Goal: Task Accomplishment & Management: Manage account settings

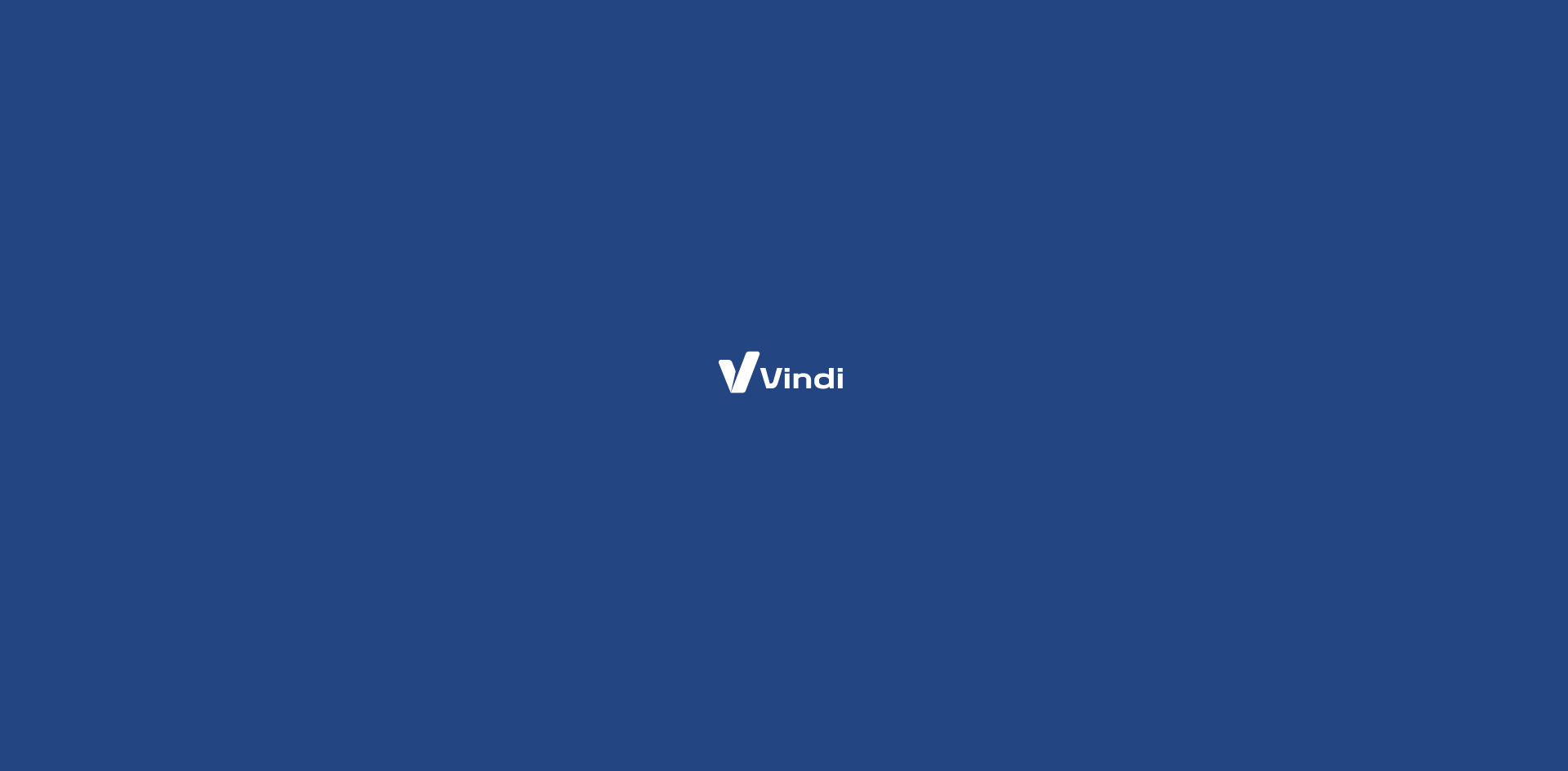
click at [547, 0] on html at bounding box center [784, 0] width 1568 height 0
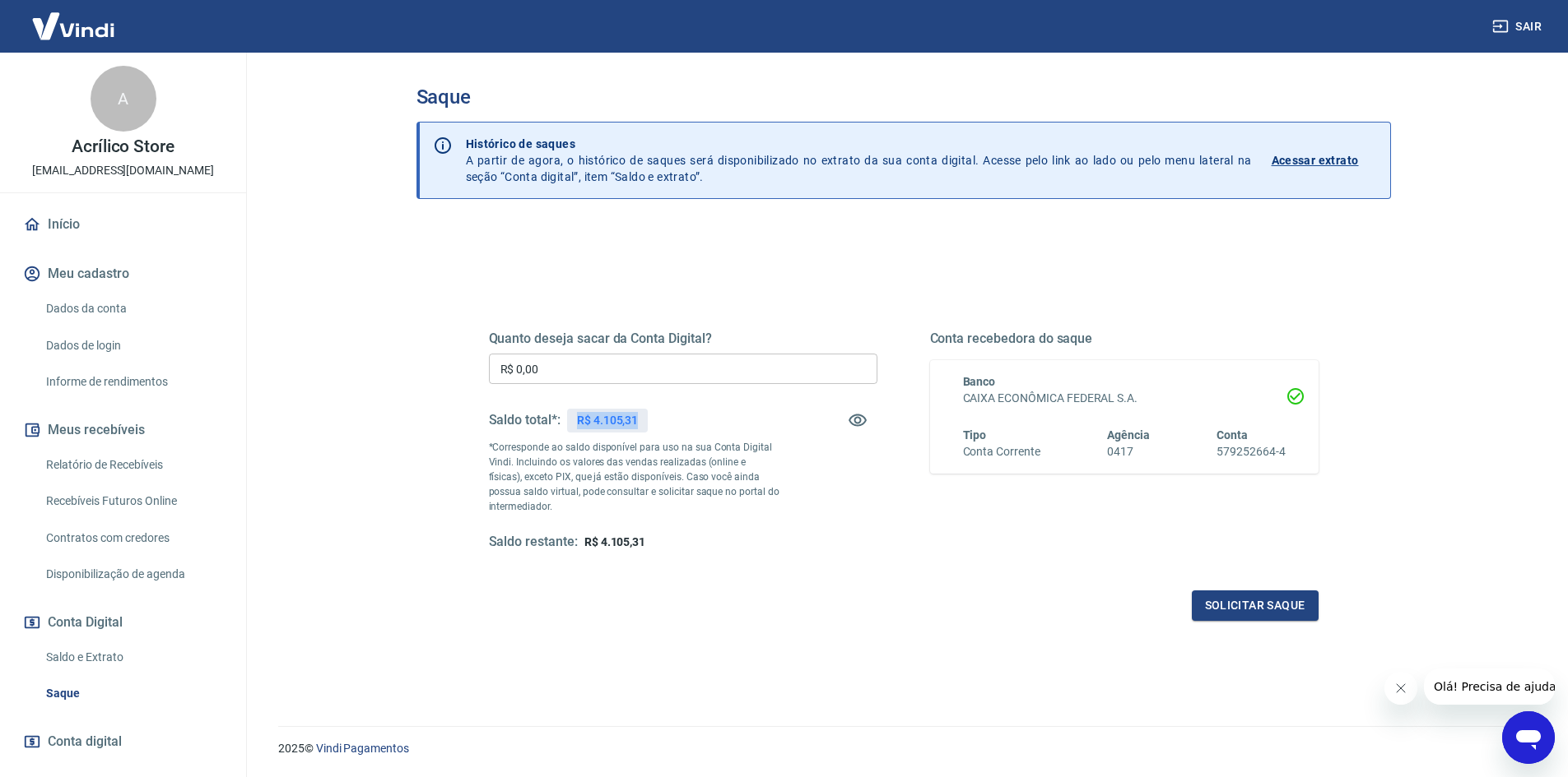
drag, startPoint x: 579, startPoint y: 419, endPoint x: 646, endPoint y: 419, distance: 67.0
click at [646, 419] on div "R$ 4.105,31" at bounding box center [607, 420] width 81 height 24
copy p "R$ 4.105,31"
click at [584, 368] on input "R$ 0,00" at bounding box center [683, 368] width 389 height 30
click at [610, 375] on input "R$ 4.000,00" at bounding box center [683, 368] width 389 height 30
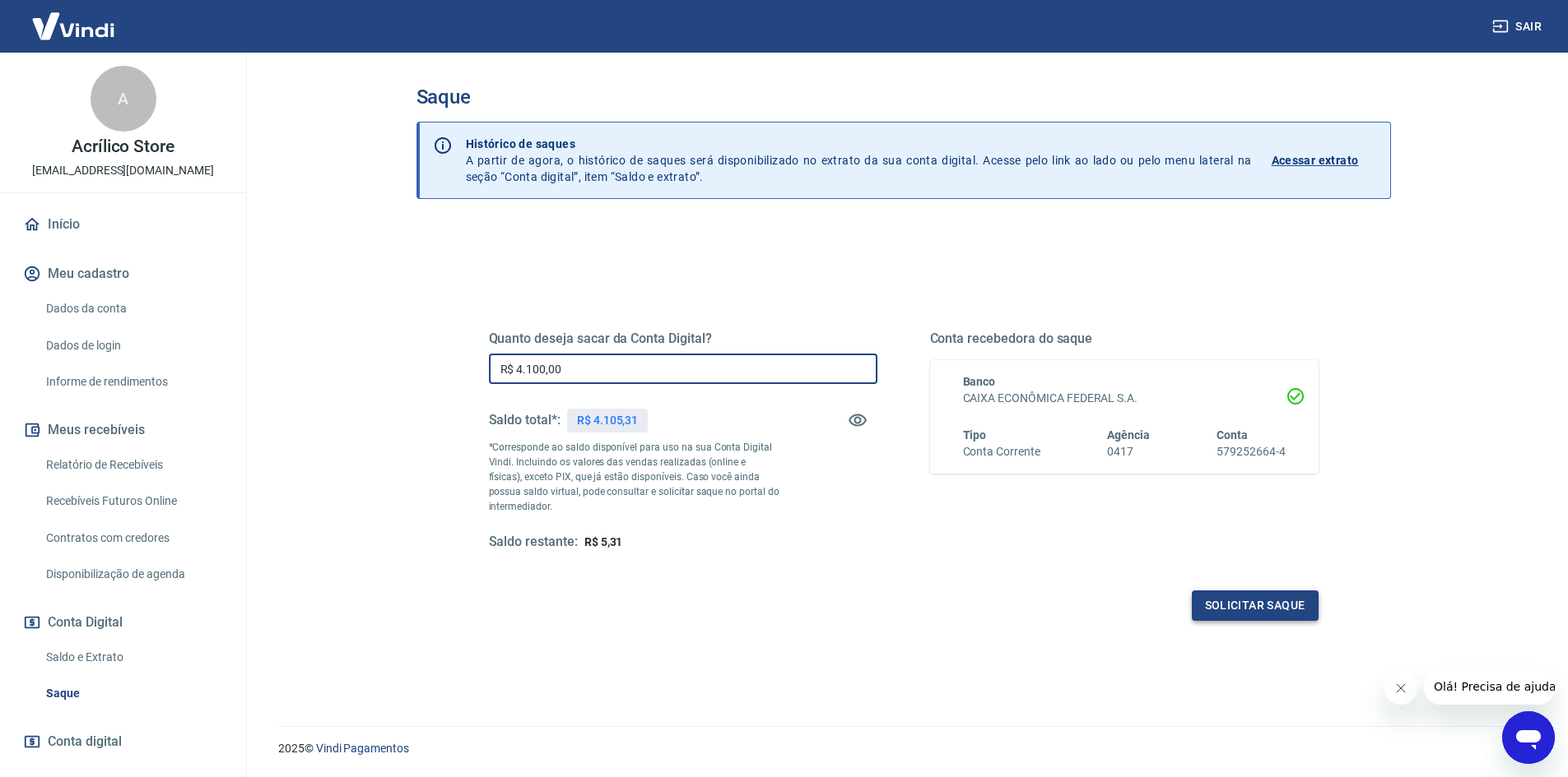
type input "R$ 4.100,00"
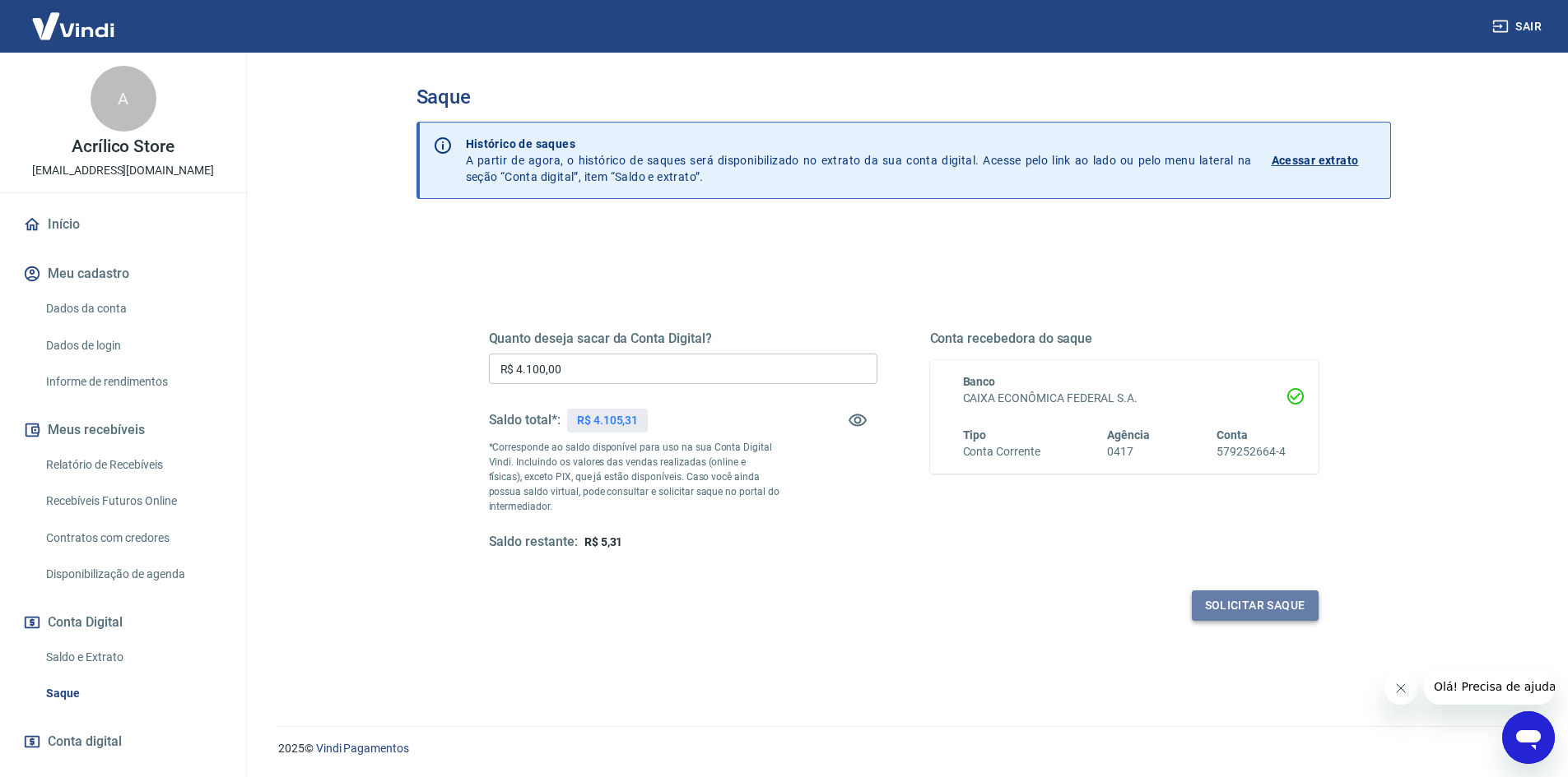
click at [1264, 603] on button "Solicitar saque" at bounding box center [1254, 605] width 126 height 30
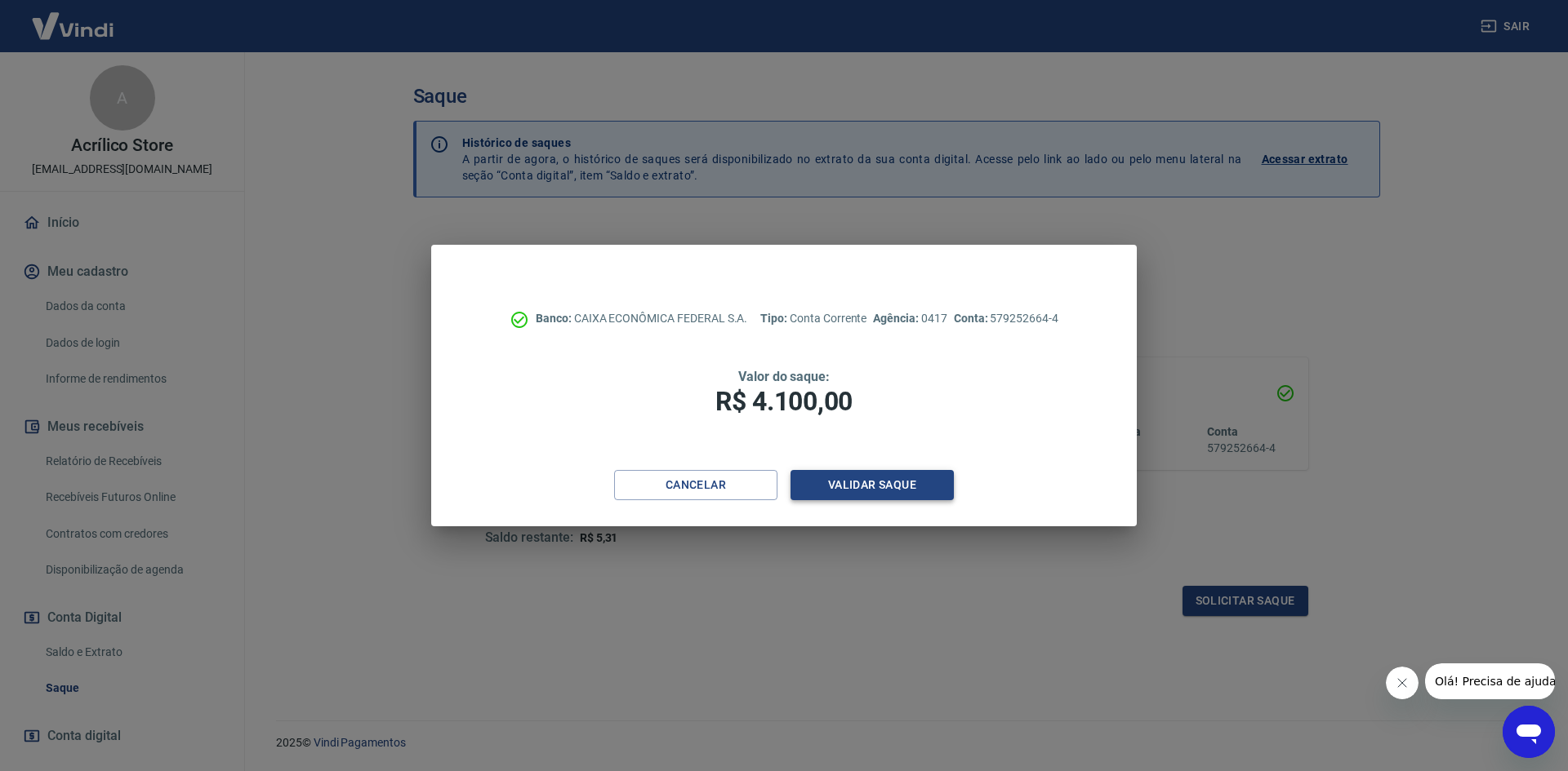
click at [946, 489] on button "Validar saque" at bounding box center [872, 485] width 163 height 30
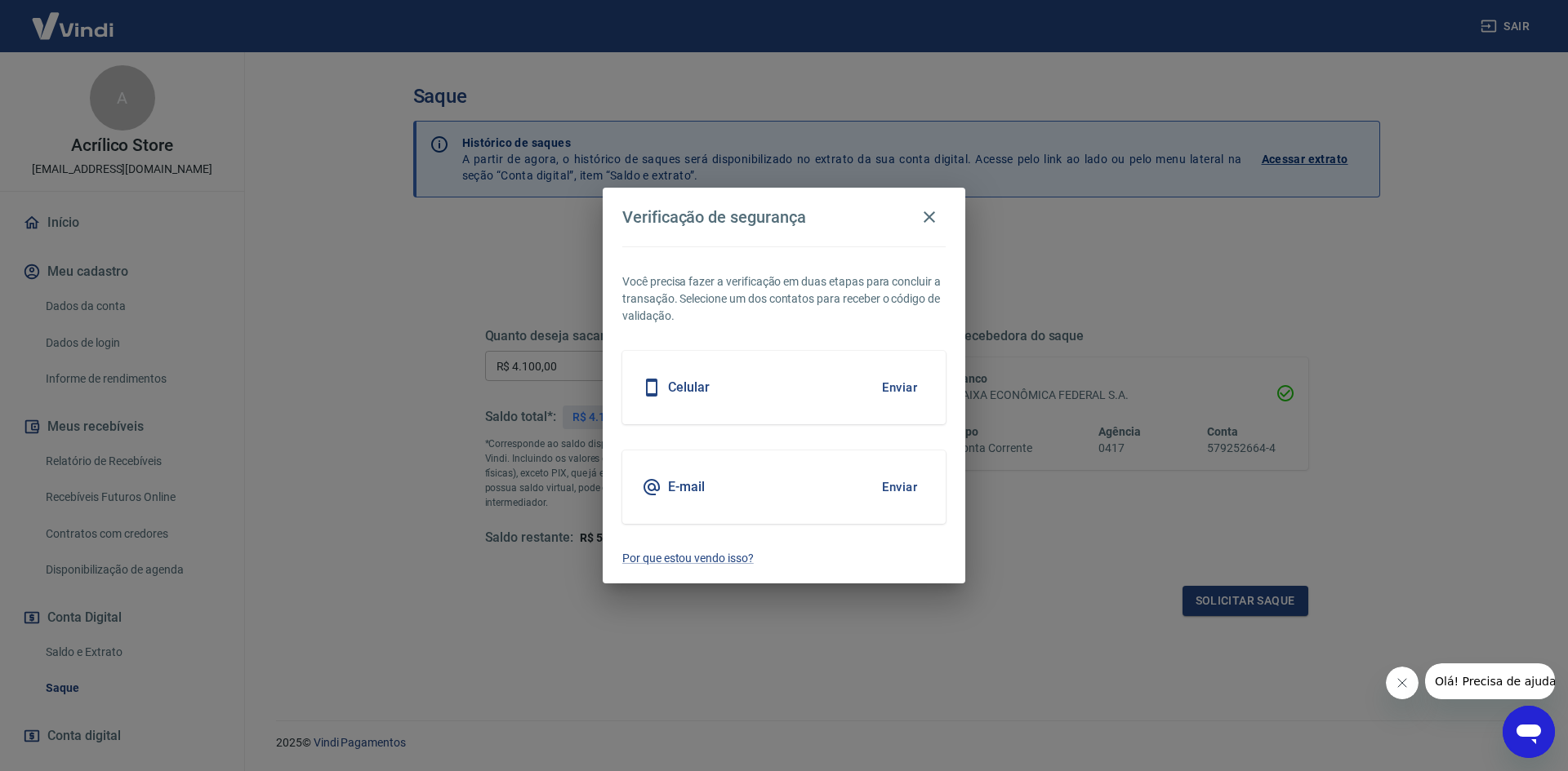
click at [900, 487] on button "Enviar" at bounding box center [899, 487] width 53 height 35
click at [891, 479] on button "Enviar" at bounding box center [899, 487] width 53 height 35
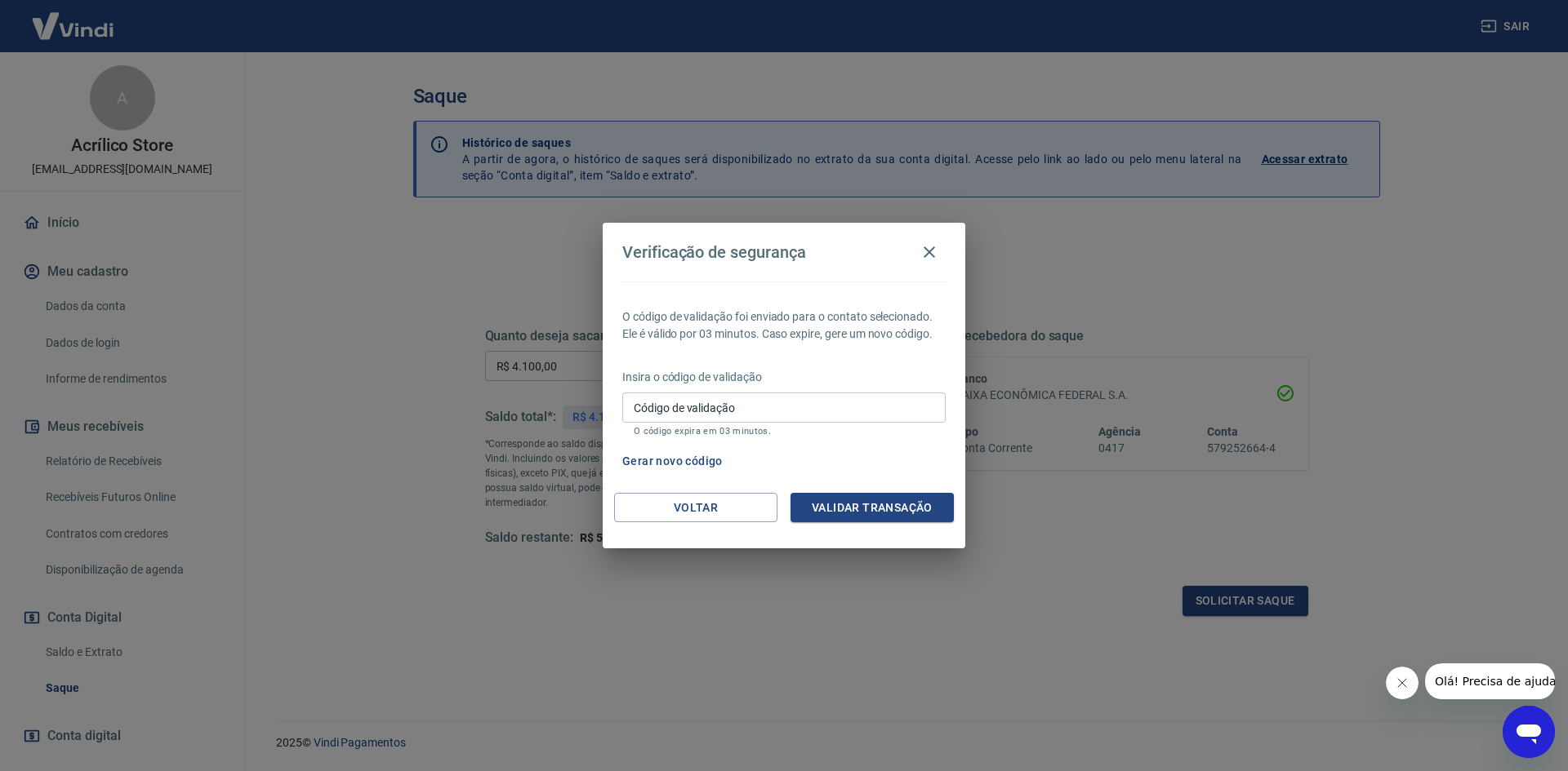
click at [664, 417] on input "Código de validação" at bounding box center [784, 407] width 323 height 30
paste input "382162"
type input "382162"
click at [835, 507] on button "Validar transação" at bounding box center [872, 507] width 163 height 30
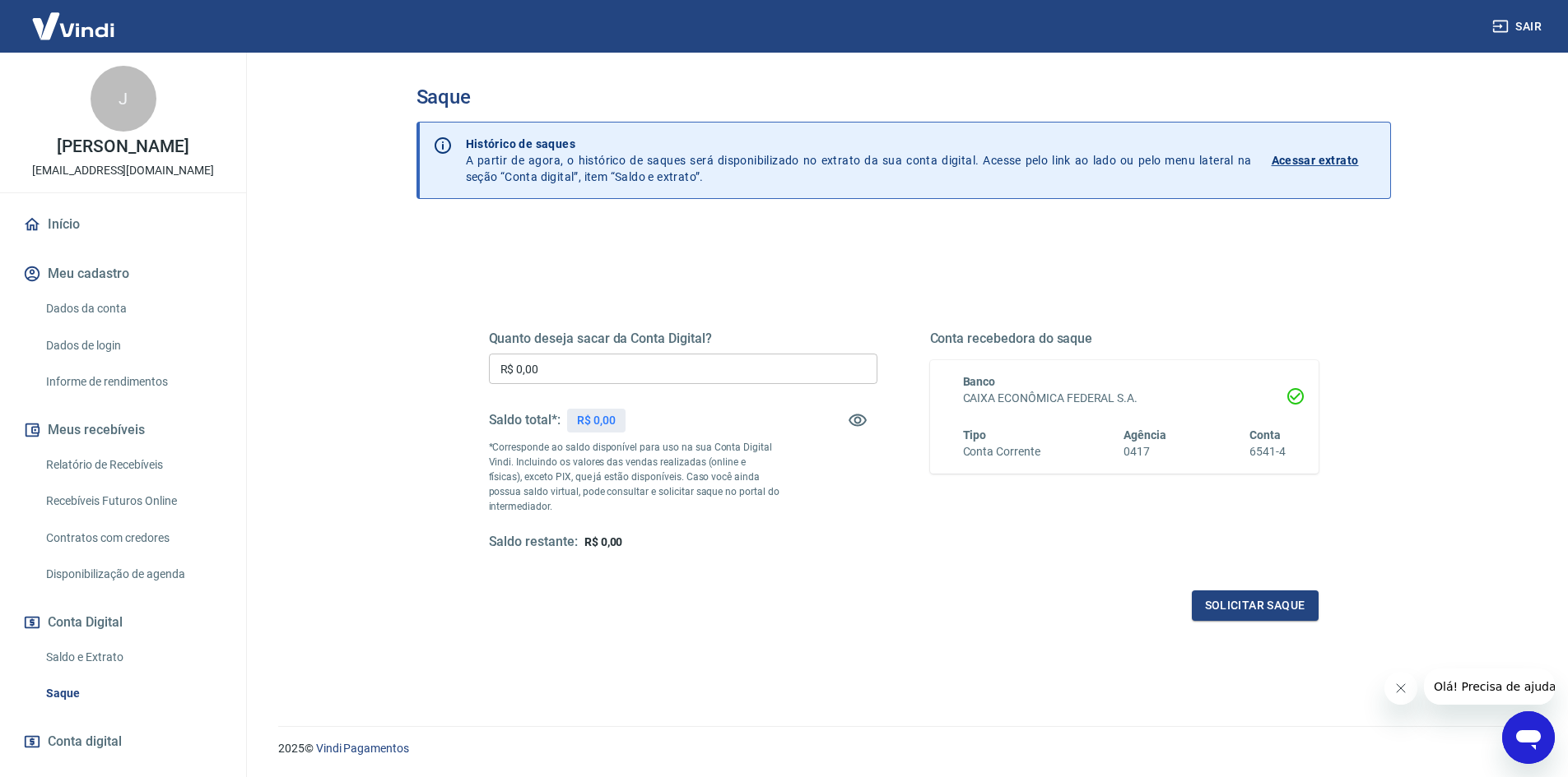
click at [585, 368] on input "R$ 0,00" at bounding box center [683, 368] width 389 height 30
drag, startPoint x: 584, startPoint y: 368, endPoint x: 431, endPoint y: 368, distance: 153.0
click at [431, 368] on div "Quanto deseja sacar da Conta Digital? R$ 5.200,00 ​ Saldo total*: R$ 5.228,80 *…" at bounding box center [904, 526] width 974 height 601
type input "R$ 5.200,00"
click at [1232, 607] on button "Solicitar saque" at bounding box center [1254, 605] width 126 height 30
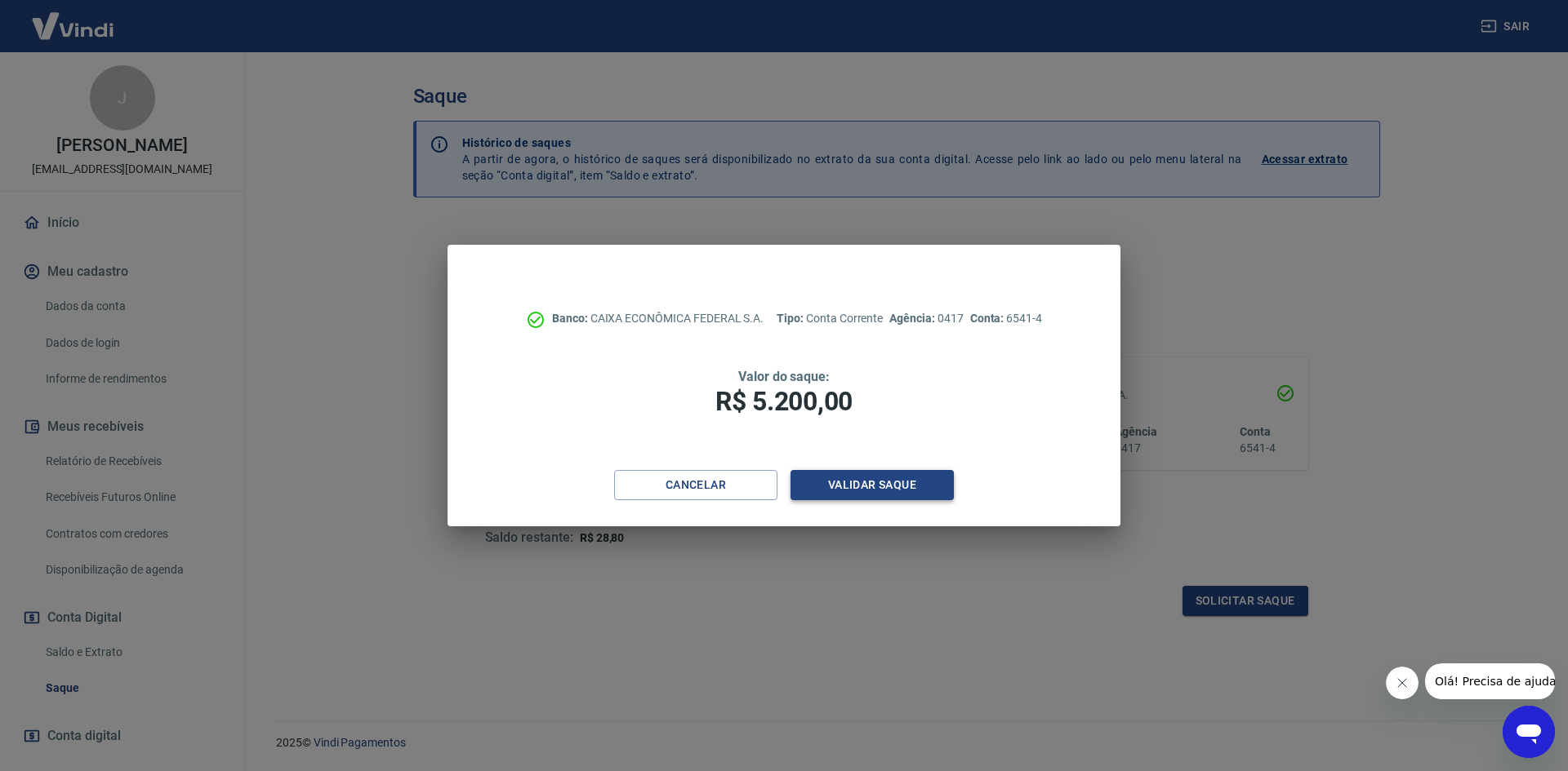
click at [868, 486] on button "Validar saque" at bounding box center [872, 485] width 163 height 30
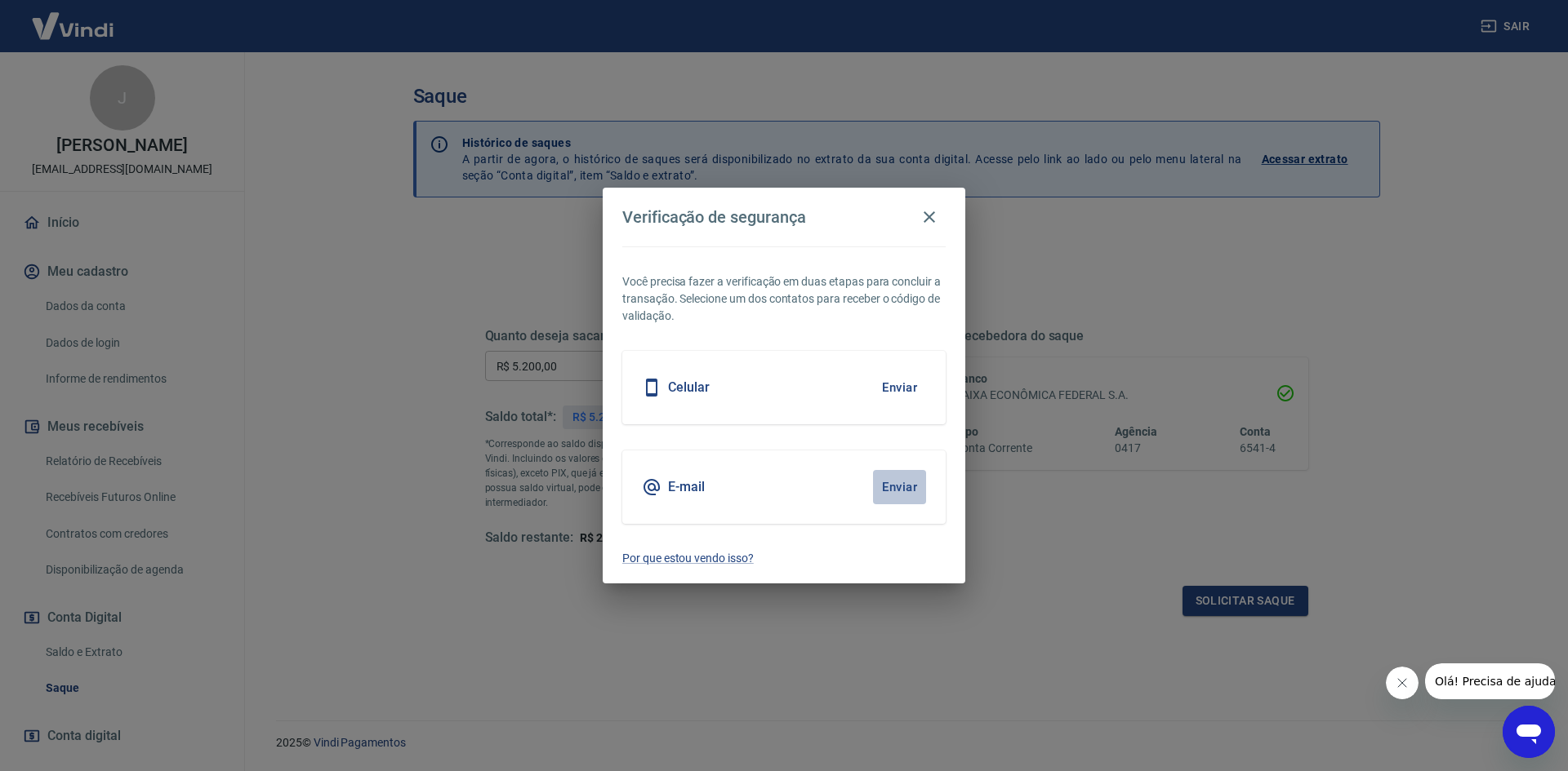
click at [897, 481] on button "Enviar" at bounding box center [899, 487] width 53 height 35
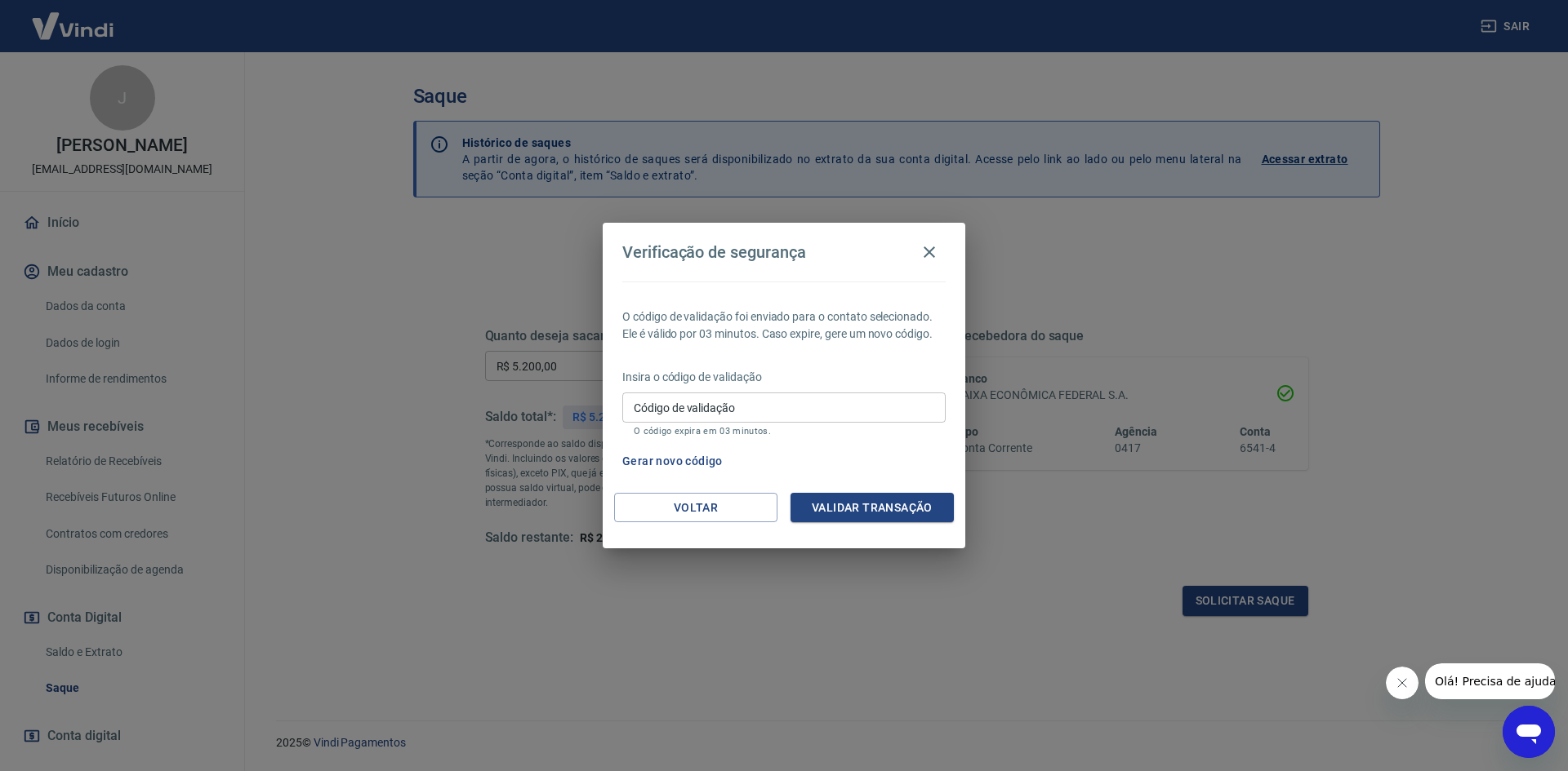
click at [746, 409] on input "Código de validação" at bounding box center [784, 407] width 323 height 30
paste input "419185"
type input "419185"
click at [864, 517] on button "Validar transação" at bounding box center [872, 507] width 163 height 30
